Goal: Information Seeking & Learning: Check status

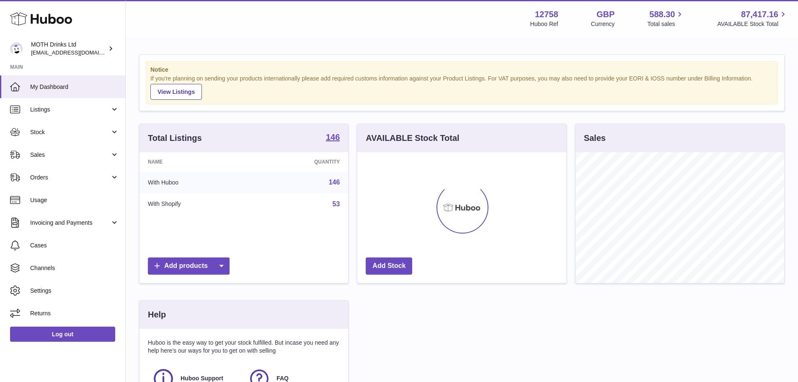
scroll to position [131, 209]
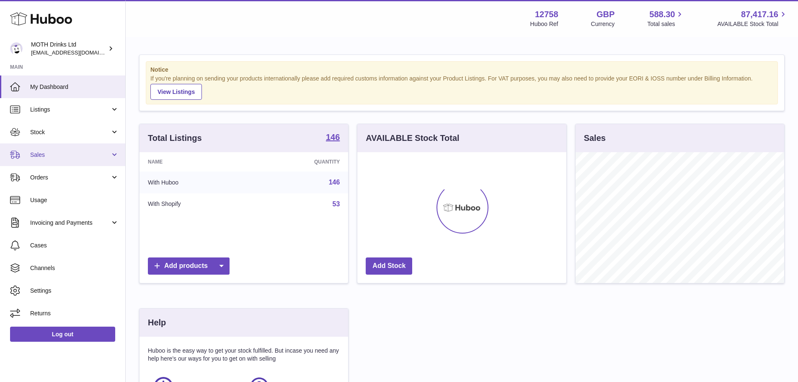
click at [65, 151] on span "Sales" at bounding box center [70, 155] width 80 height 8
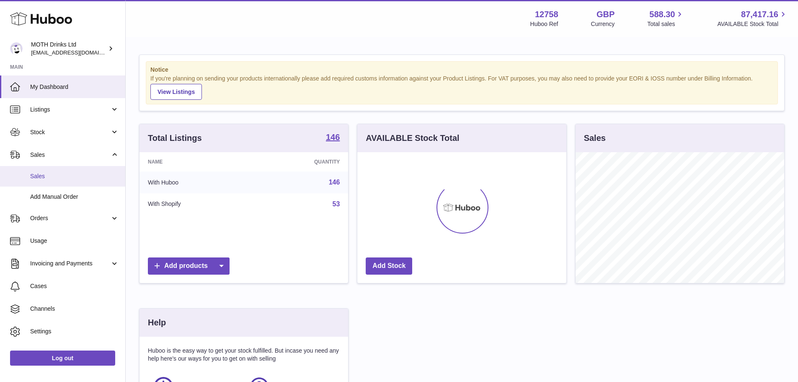
click at [68, 172] on span "Sales" at bounding box center [74, 176] width 89 height 8
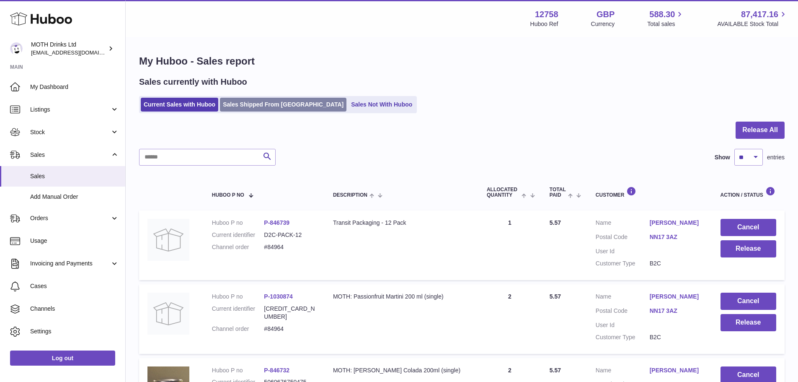
click at [243, 102] on link "Sales Shipped From [GEOGRAPHIC_DATA]" at bounding box center [283, 105] width 127 height 14
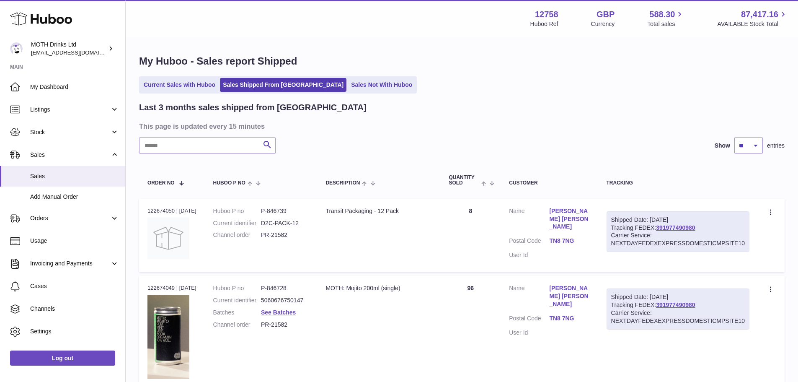
click at [237, 141] on input "text" at bounding box center [207, 145] width 137 height 17
paste input "**********"
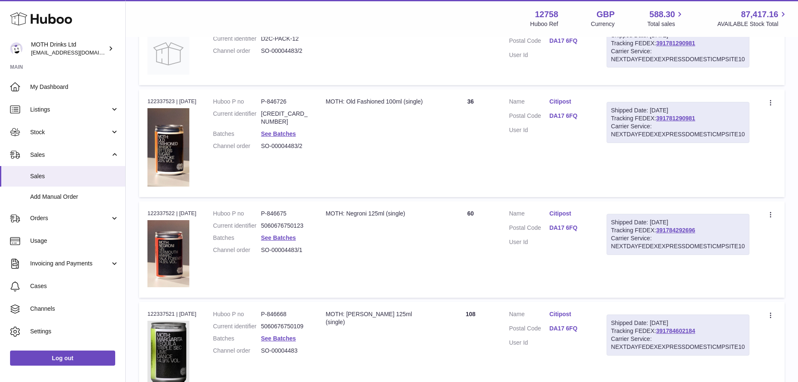
scroll to position [344, 0]
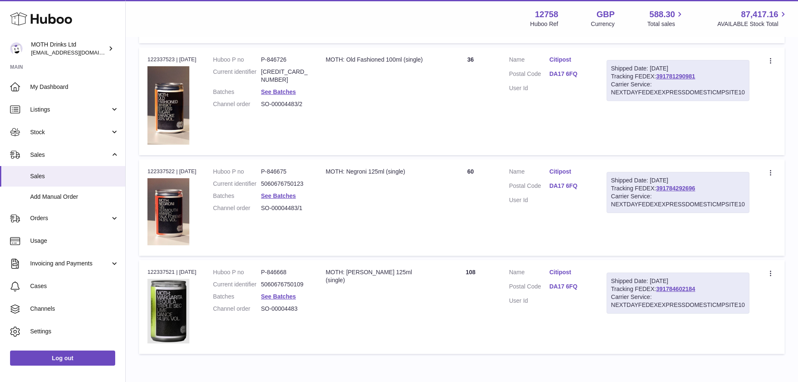
type input "**********"
drag, startPoint x: 472, startPoint y: 171, endPoint x: 492, endPoint y: 171, distance: 20.5
click at [492, 171] on td "Quantity 60" at bounding box center [471, 207] width 60 height 96
click at [493, 171] on td "Quantity 60" at bounding box center [471, 207] width 60 height 96
click at [465, 178] on td "Quantity 60" at bounding box center [471, 207] width 60 height 96
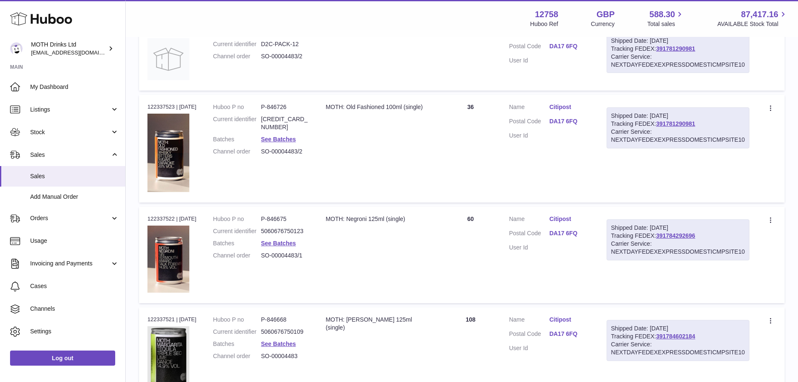
scroll to position [218, 0]
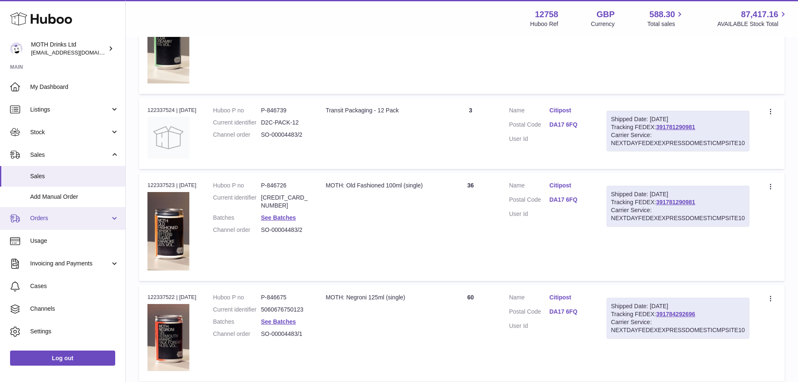
click at [93, 222] on span "Orders" at bounding box center [70, 218] width 80 height 8
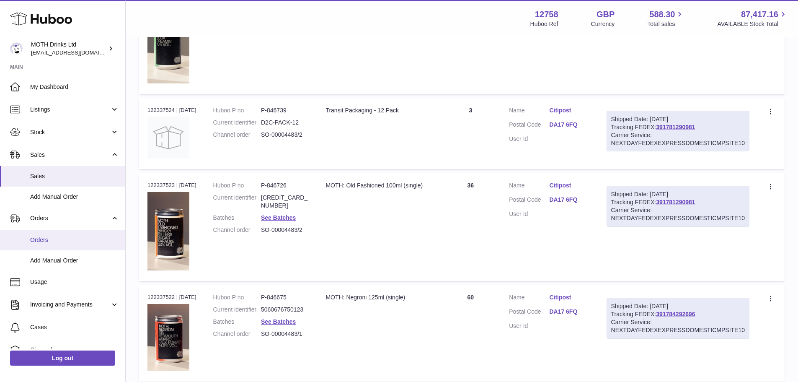
click at [87, 236] on span "Orders" at bounding box center [74, 240] width 89 height 8
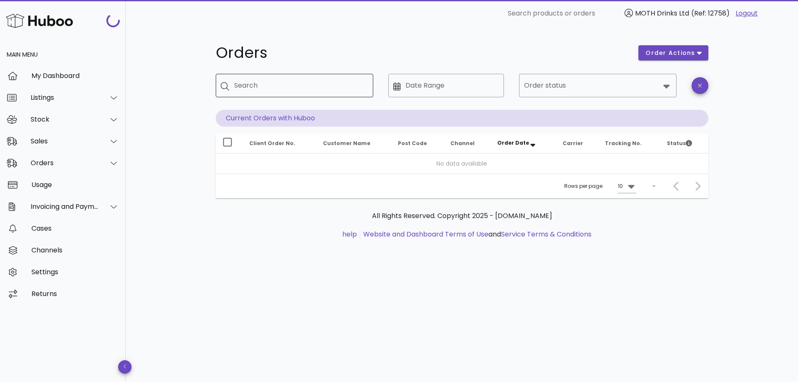
click at [344, 90] on input "Search" at bounding box center [300, 85] width 132 height 13
paste input "**********"
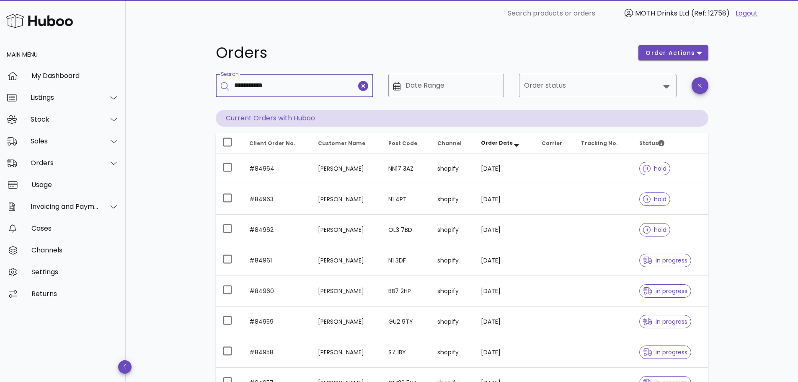
type input "**********"
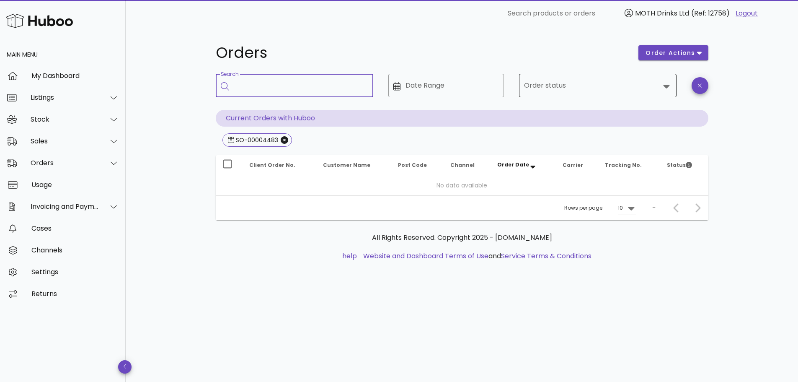
click at [544, 96] on div "Order status" at bounding box center [598, 85] width 148 height 23
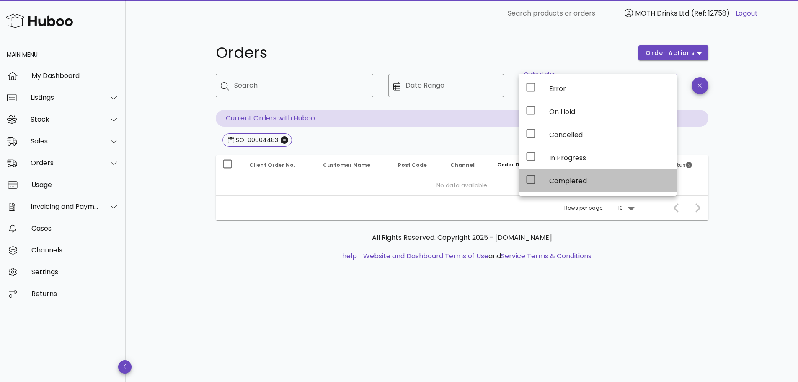
click at [570, 178] on div "Completed" at bounding box center [610, 181] width 121 height 8
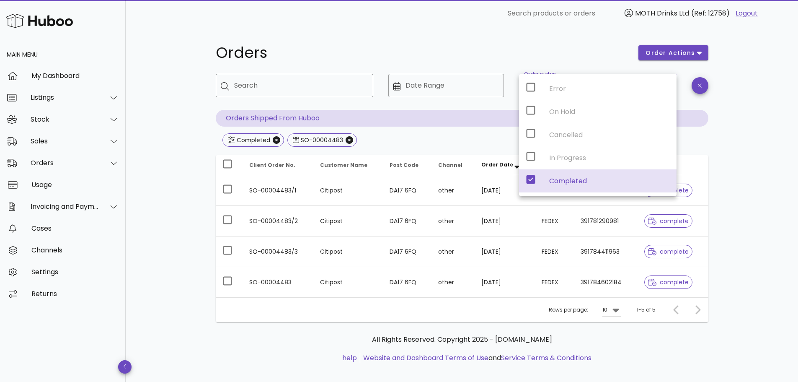
click at [478, 133] on div "​ Search ​ Date Range ​ Order status Completed Orders Shipped From Huboo Comple…" at bounding box center [462, 111] width 493 height 75
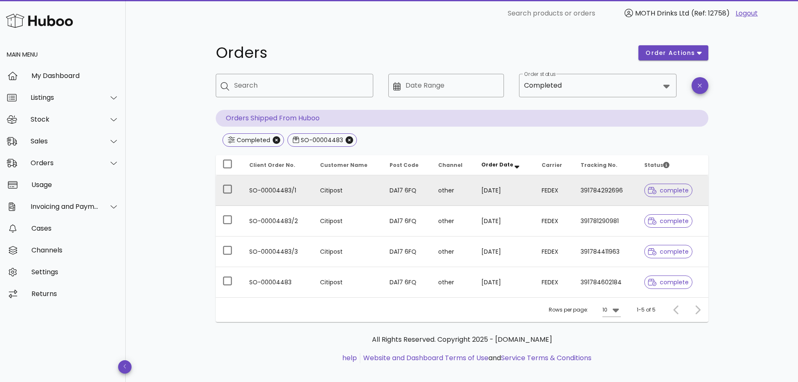
click at [565, 202] on td "FEDEX" at bounding box center [554, 190] width 39 height 31
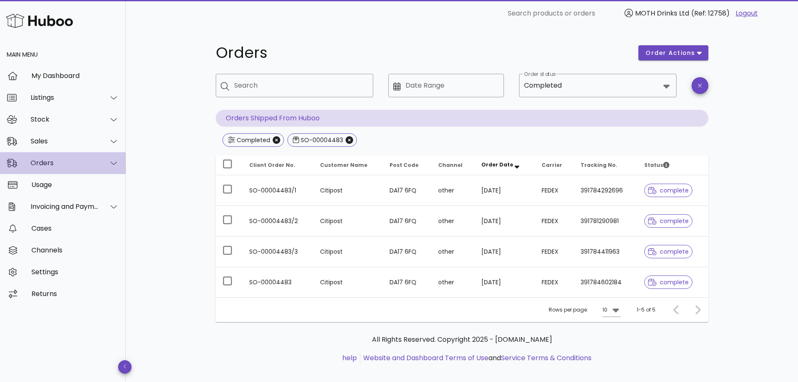
click at [70, 159] on div "Orders" at bounding box center [65, 163] width 68 height 8
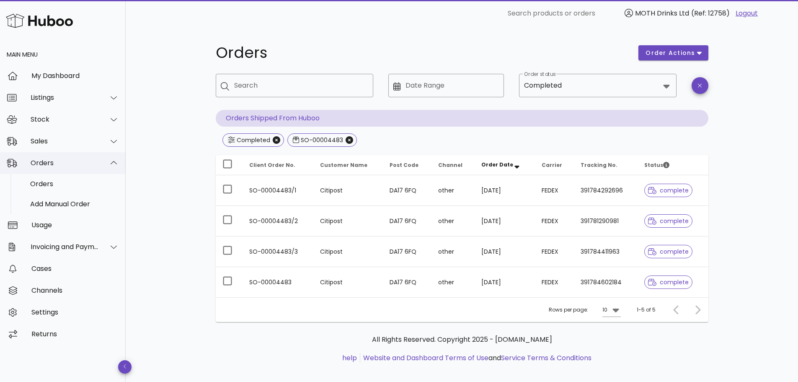
click at [70, 159] on div "Orders" at bounding box center [65, 163] width 68 height 8
click at [75, 145] on div "Sales" at bounding box center [65, 141] width 68 height 8
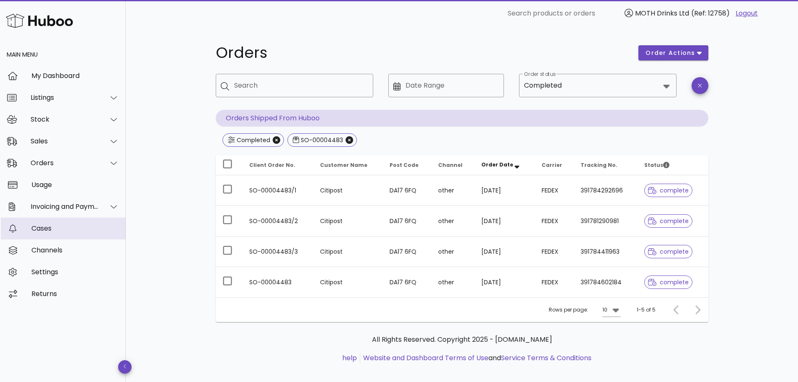
click at [99, 238] on link "Cases" at bounding box center [63, 229] width 126 height 22
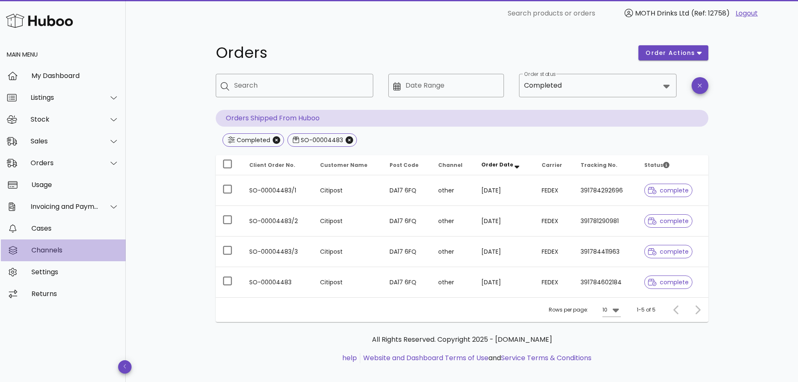
click at [70, 250] on div "Channels" at bounding box center [75, 250] width 88 height 8
click at [347, 140] on icon "Close" at bounding box center [350, 140] width 8 height 8
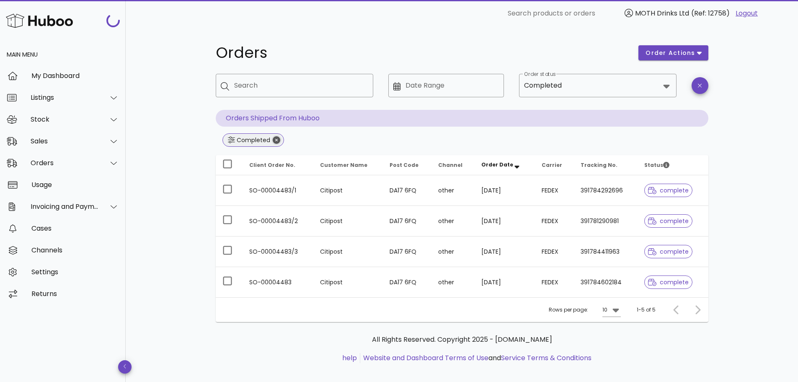
click at [276, 140] on icon "Close" at bounding box center [277, 140] width 8 height 8
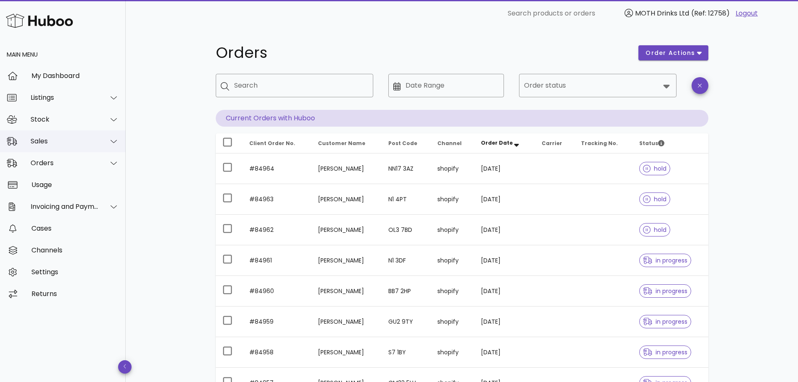
click at [62, 134] on div "Sales" at bounding box center [63, 141] width 126 height 22
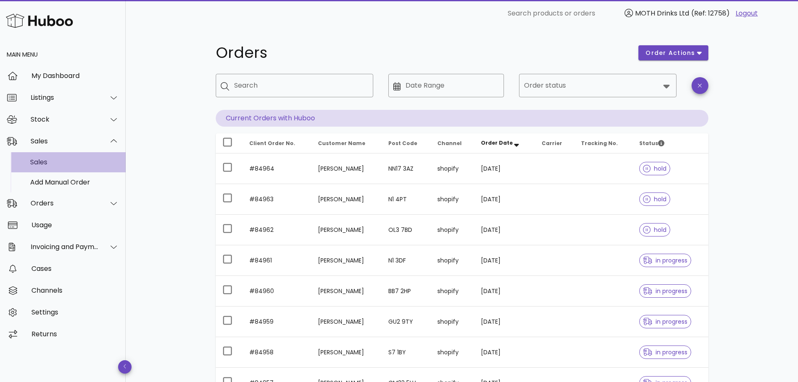
click at [53, 164] on div "Sales" at bounding box center [74, 162] width 89 height 8
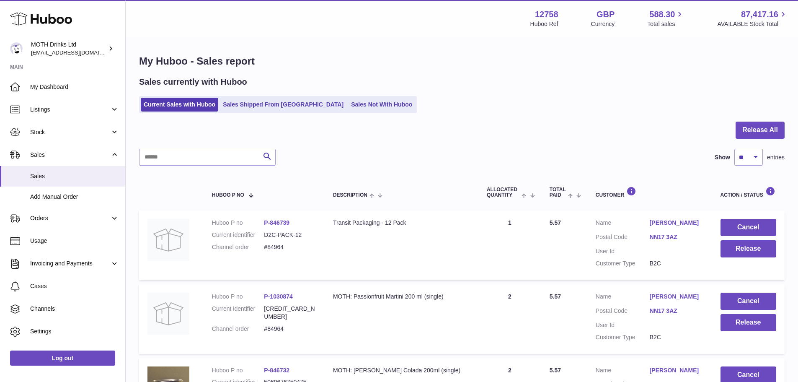
click at [432, 124] on div at bounding box center [462, 135] width 646 height 27
click at [266, 110] on link "Sales Shipped From [GEOGRAPHIC_DATA]" at bounding box center [283, 105] width 127 height 14
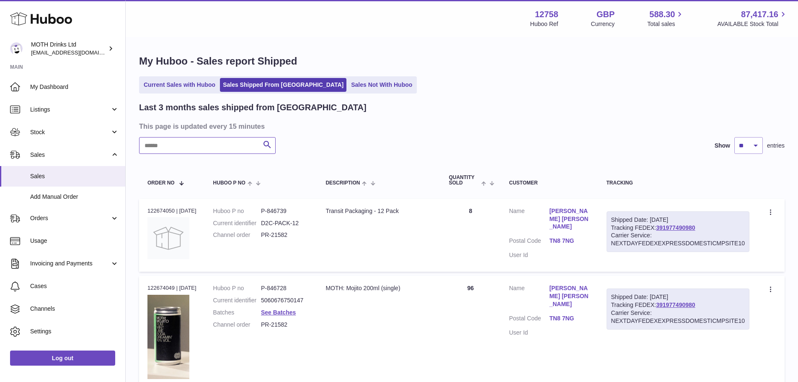
click at [234, 140] on input "text" at bounding box center [207, 145] width 137 height 17
paste input "**********"
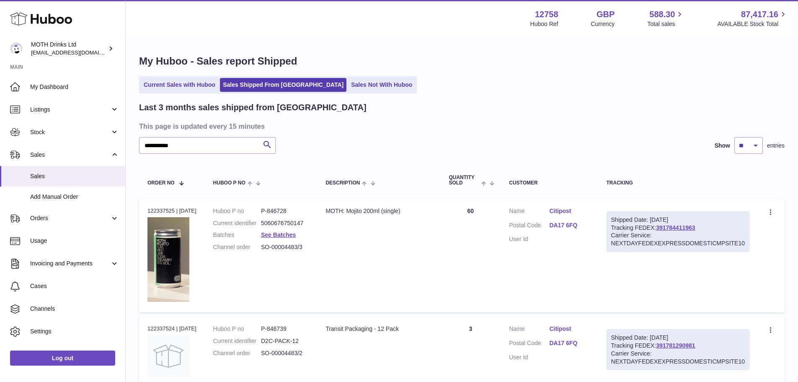
click at [510, 108] on div "Last 3 months sales shipped from [GEOGRAPHIC_DATA]" at bounding box center [462, 107] width 646 height 11
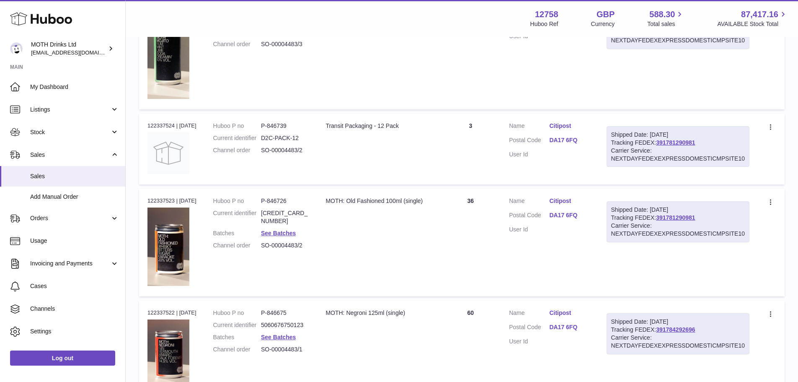
scroll to position [42, 0]
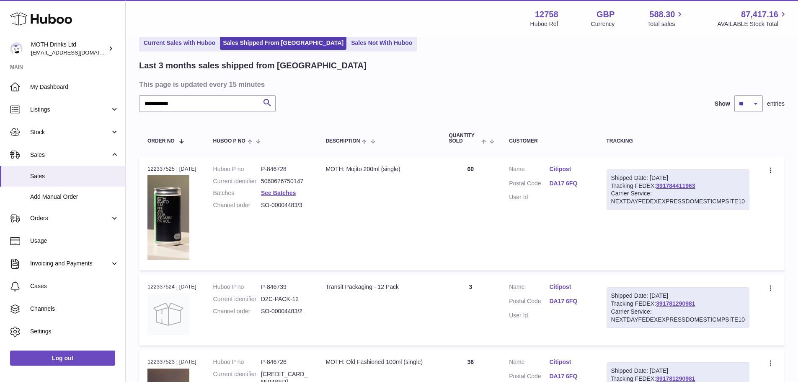
click at [168, 165] on div "Order no 122337525 | [DATE]" at bounding box center [172, 169] width 49 height 8
drag, startPoint x: 266, startPoint y: 216, endPoint x: 305, endPoint y: 215, distance: 39.0
click at [305, 209] on dd "SO-00004483/3" at bounding box center [285, 205] width 48 height 8
copy dd "SO-00004483"
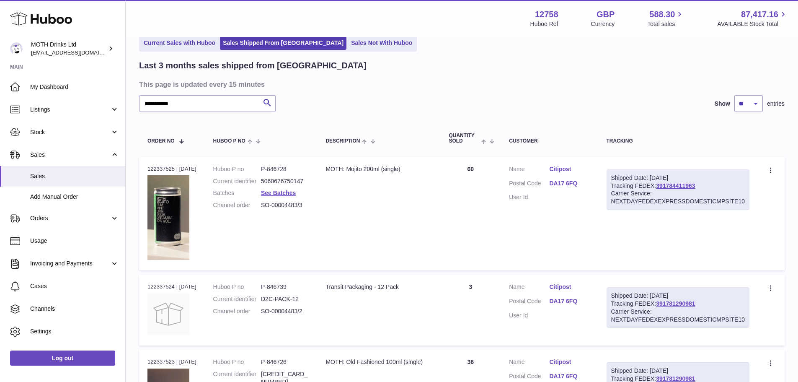
click at [539, 68] on div "Last 3 months sales shipped from Huboo" at bounding box center [462, 65] width 646 height 11
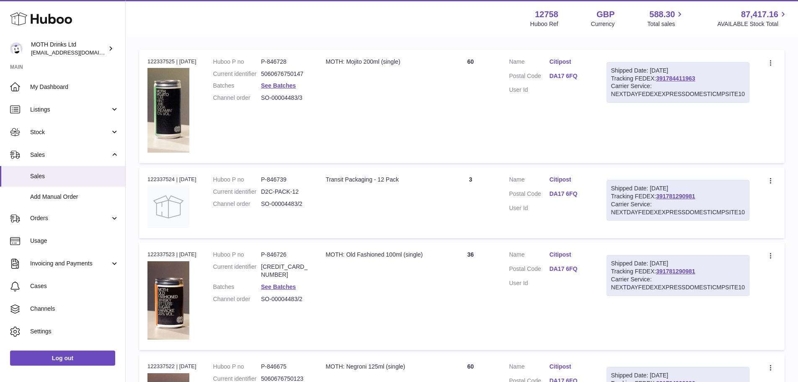
scroll to position [168, 0]
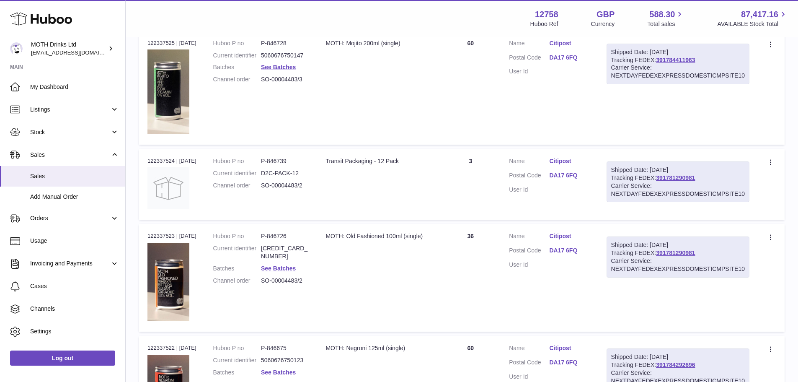
click at [467, 231] on td "Quantity 36" at bounding box center [471, 278] width 60 height 108
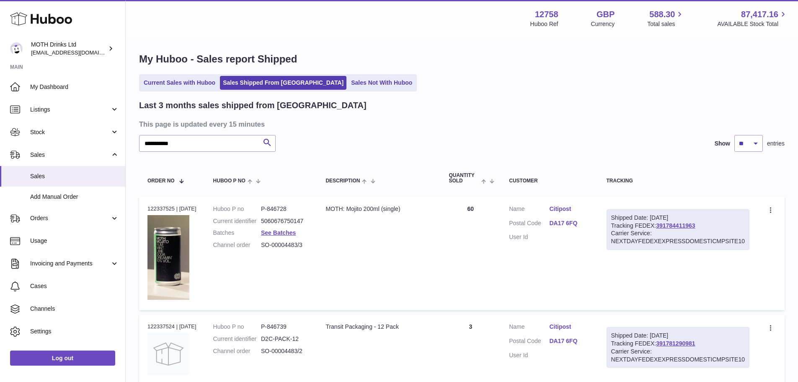
scroll to position [0, 0]
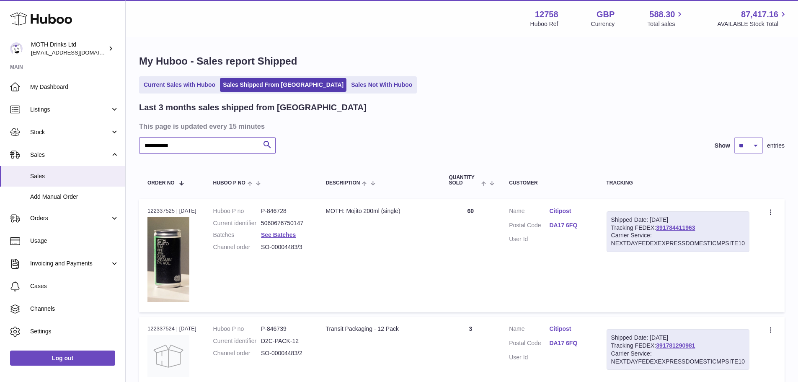
click at [229, 138] on input "**********" at bounding box center [207, 145] width 137 height 17
click at [216, 142] on input "**********" at bounding box center [207, 145] width 137 height 17
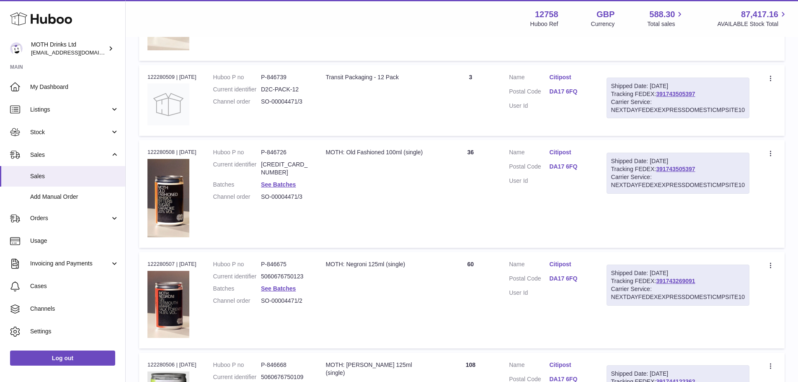
scroll to position [335, 0]
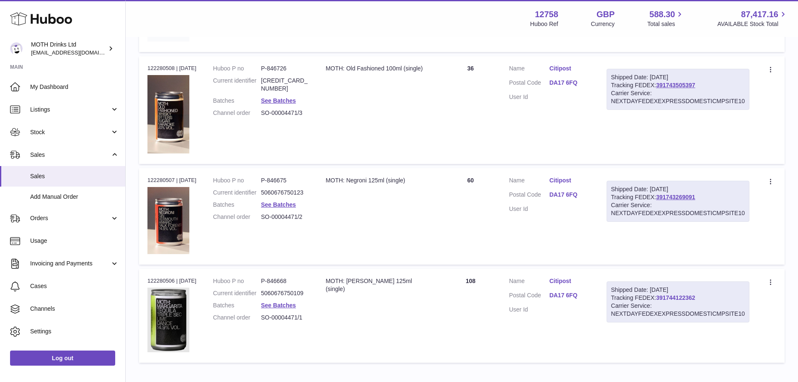
click at [695, 296] on link "391744122362" at bounding box center [675, 297] width 39 height 7
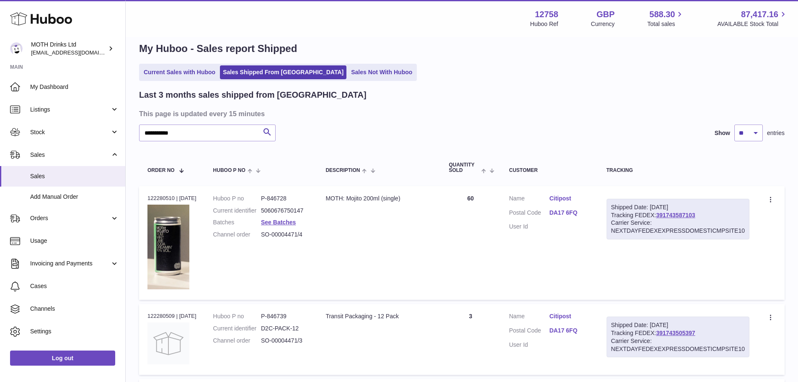
scroll to position [0, 0]
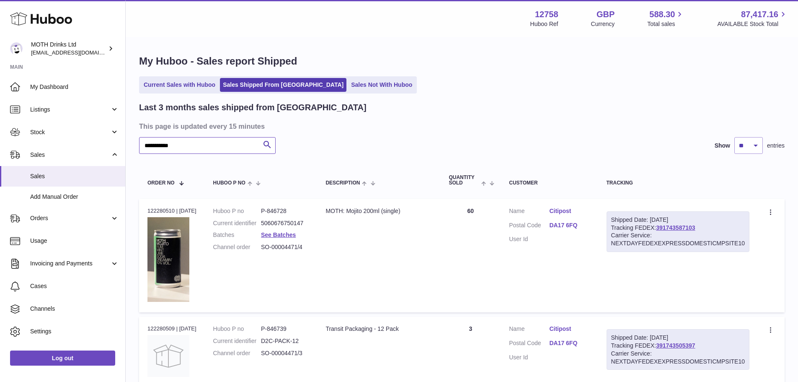
click at [192, 150] on input "**********" at bounding box center [207, 145] width 137 height 17
drag, startPoint x: 202, startPoint y: 149, endPoint x: 143, endPoint y: 145, distance: 60.1
click at [143, 145] on input "**********" at bounding box center [207, 145] width 137 height 17
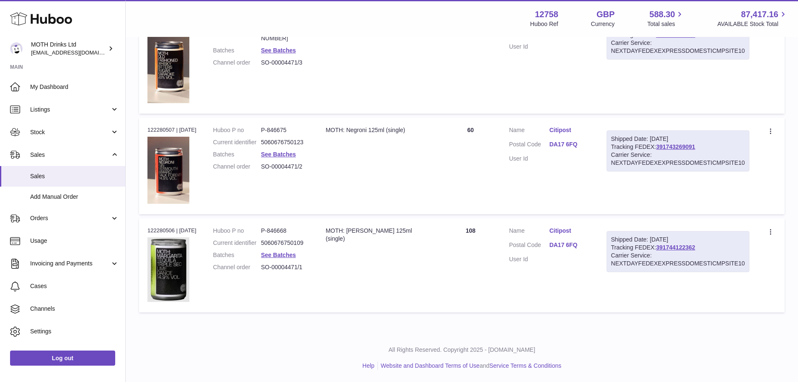
scroll to position [386, 0]
click at [280, 233] on dd "P-846668" at bounding box center [285, 230] width 48 height 8
copy dd "846668"
click at [166, 228] on div "Order no 122280506 | 4th Aug" at bounding box center [172, 230] width 49 height 8
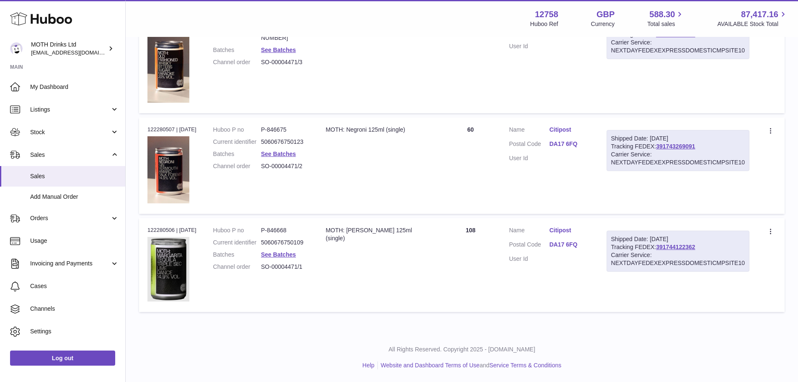
click at [166, 228] on div "Order no 122280506 | 4th Aug" at bounding box center [172, 230] width 49 height 8
copy div "122280506"
click at [161, 130] on div "Order no 122280507 | 4th Aug" at bounding box center [172, 130] width 49 height 8
copy div "122280507"
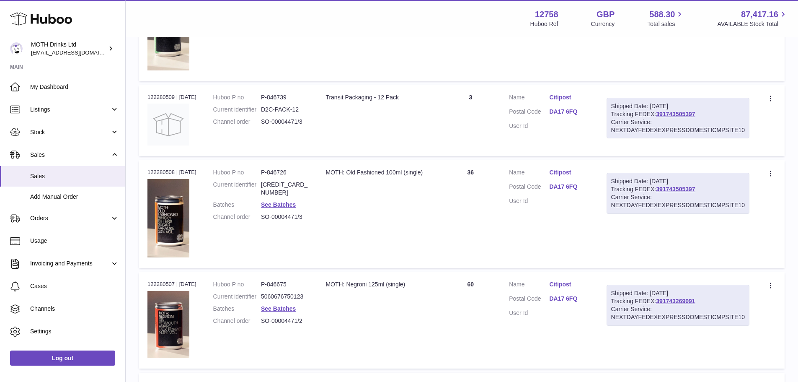
scroll to position [218, 0]
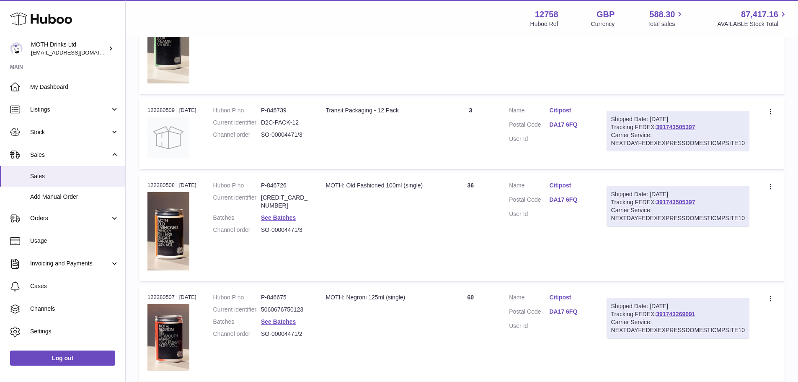
click at [163, 183] on div "Order no 122280508 | 4th Aug" at bounding box center [172, 185] width 49 height 8
copy div "122280508"
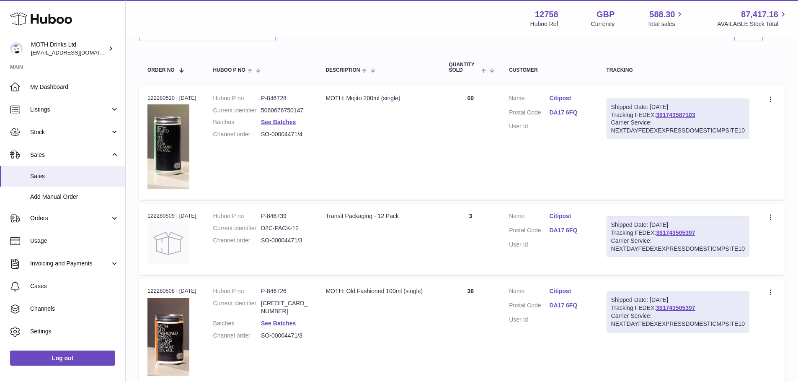
scroll to position [9, 0]
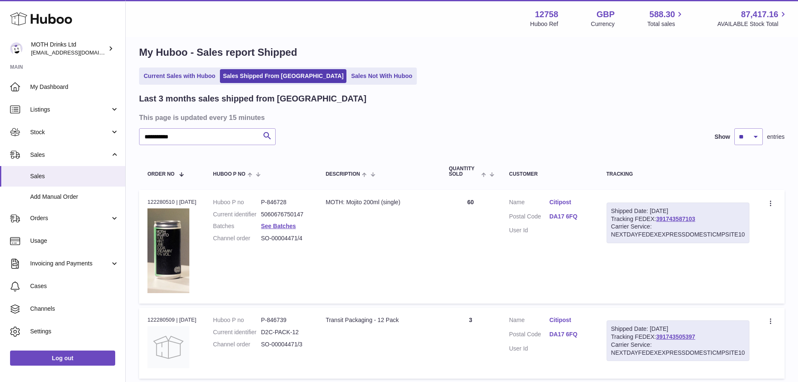
click at [170, 202] on div "Order no 122280510 | 4th Aug" at bounding box center [172, 202] width 49 height 8
copy div "122280510"
click at [208, 137] on input "**********" at bounding box center [207, 136] width 137 height 17
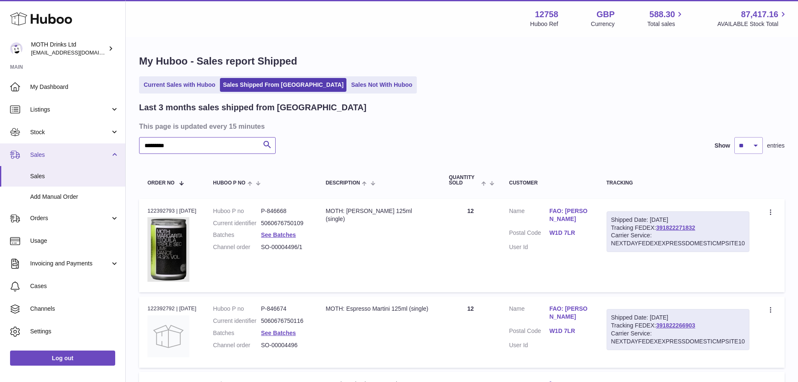
drag, startPoint x: 149, startPoint y: 150, endPoint x: 136, endPoint y: 148, distance: 13.6
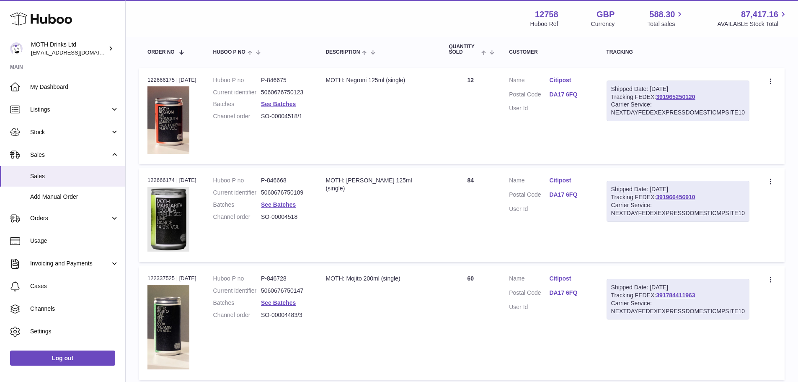
scroll to position [126, 0]
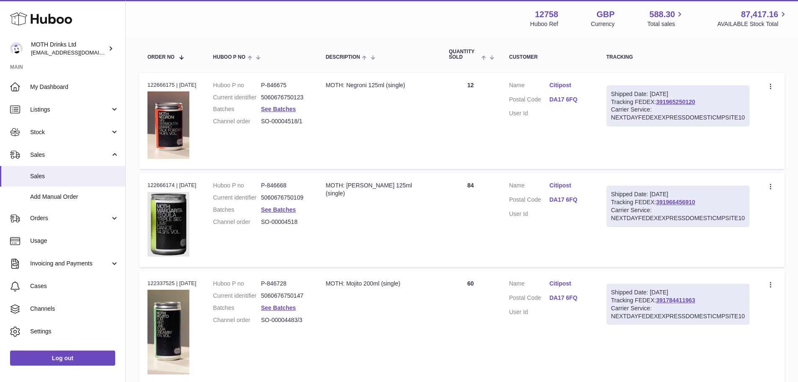
type input "********"
drag, startPoint x: 470, startPoint y: 189, endPoint x: 500, endPoint y: 190, distance: 29.8
click at [500, 190] on td "Quantity 84" at bounding box center [471, 219] width 60 height 93
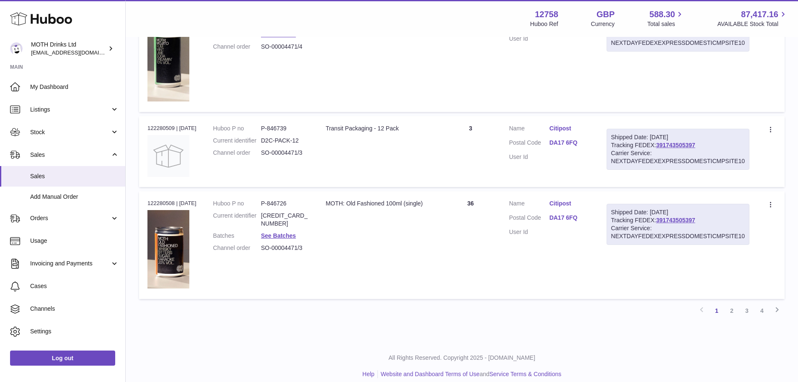
scroll to position [911, 0]
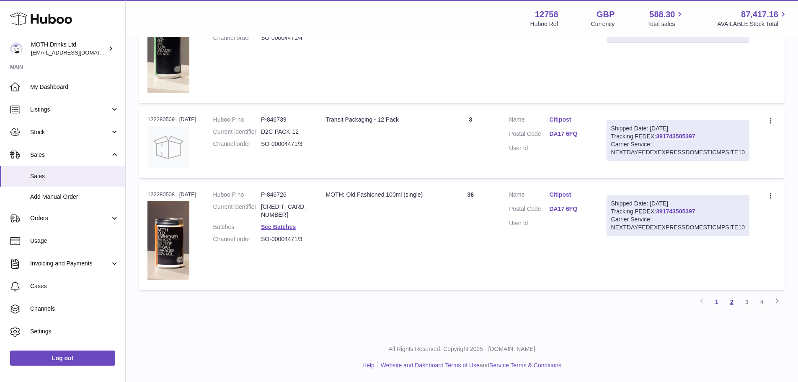
click at [736, 302] on link "2" at bounding box center [732, 301] width 15 height 15
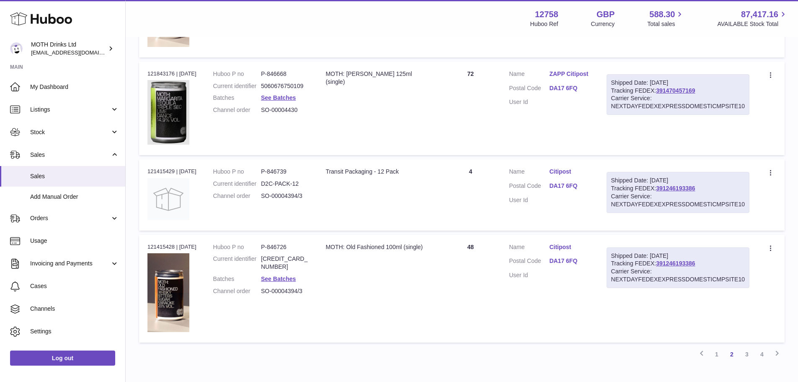
scroll to position [870, 0]
